Goal: Complete application form

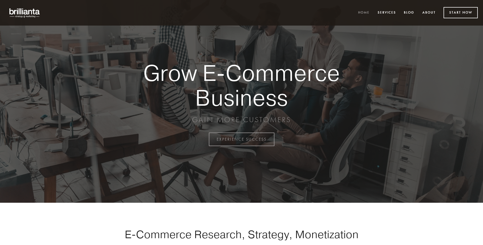
scroll to position [1370, 0]
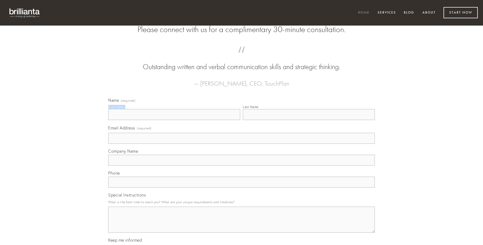
type input "[PERSON_NAME]"
click at [309, 120] on input "Last Name" at bounding box center [309, 114] width 132 height 11
type input "[PERSON_NAME]"
click at [242, 144] on input "Email Address (required)" at bounding box center [241, 138] width 267 height 11
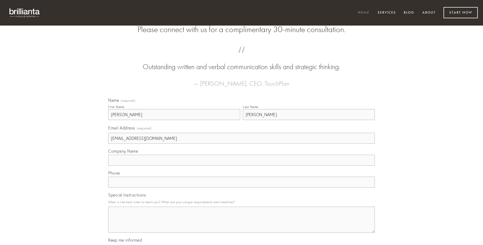
type input "[EMAIL_ADDRESS][DOMAIN_NAME]"
click at [242, 166] on input "Company Name" at bounding box center [241, 160] width 267 height 11
type input "theologus"
click at [242, 188] on input "text" at bounding box center [241, 182] width 267 height 11
click at [242, 225] on textarea "Special Instructions" at bounding box center [241, 220] width 267 height 26
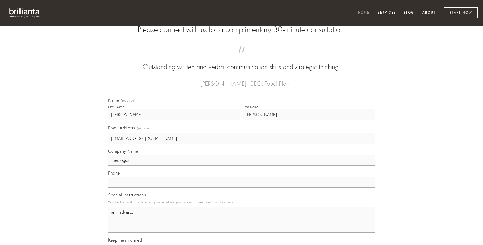
type textarea "animadverto"
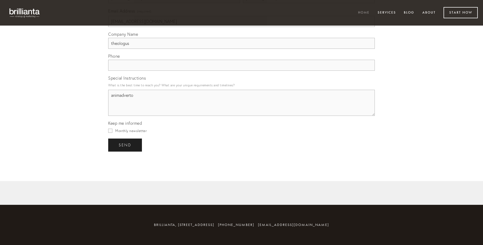
click at [125, 145] on span "send" at bounding box center [125, 145] width 13 height 5
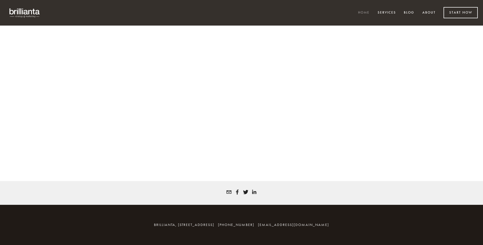
scroll to position [1363, 0]
